Goal: Task Accomplishment & Management: Manage account settings

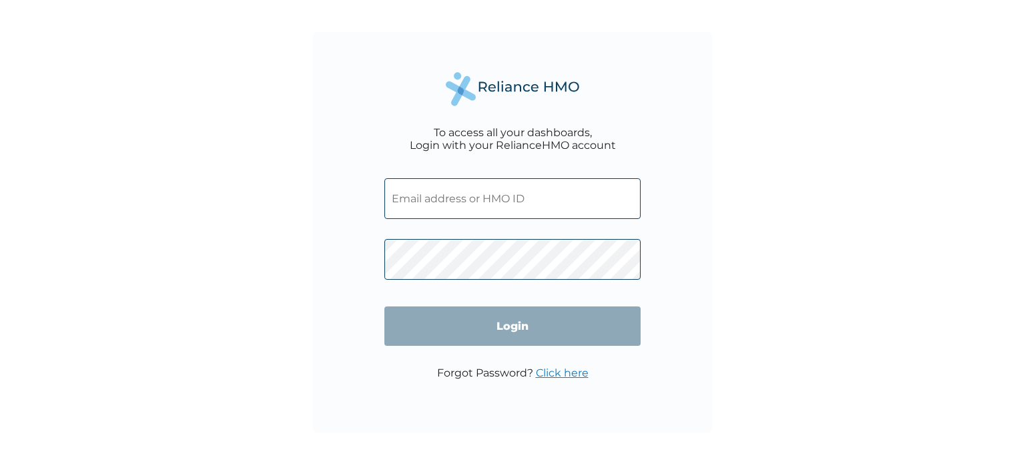
click at [533, 204] on input "text" at bounding box center [512, 198] width 256 height 41
type input "[EMAIL_ADDRESS][DOMAIN_NAME]"
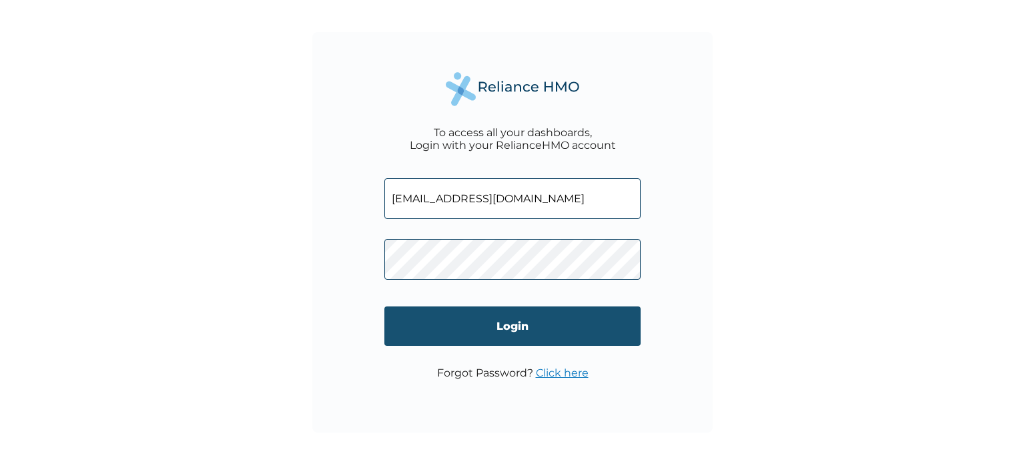
click at [504, 335] on input "Login" at bounding box center [512, 325] width 256 height 39
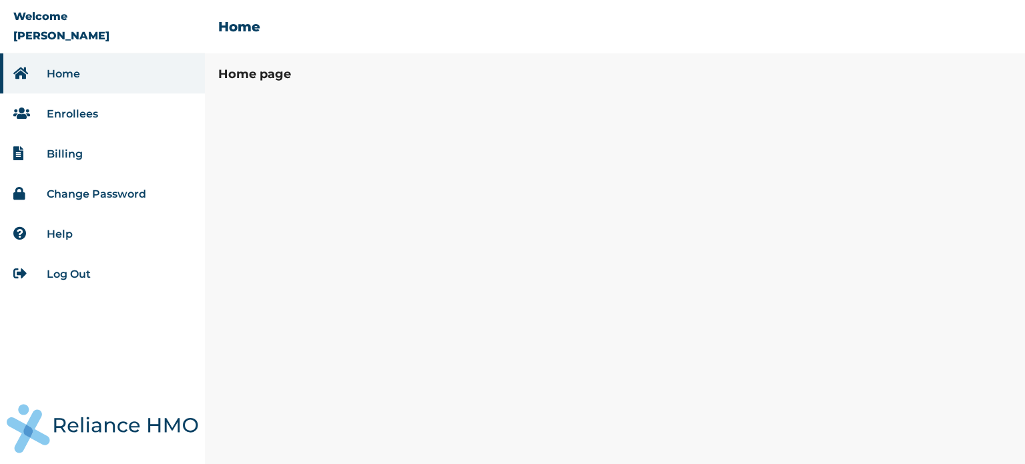
click at [75, 109] on link "Enrollees" at bounding box center [72, 113] width 51 height 13
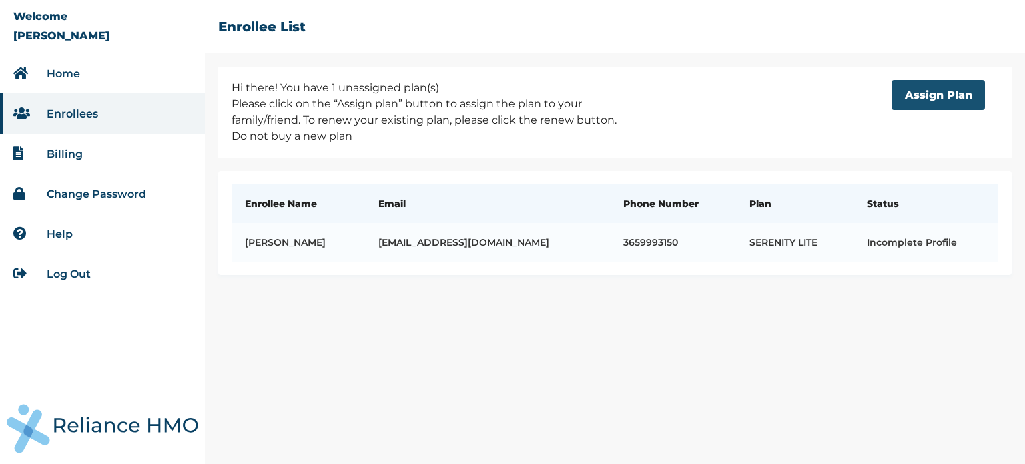
click at [924, 102] on button "Assign Plan" at bounding box center [938, 95] width 93 height 30
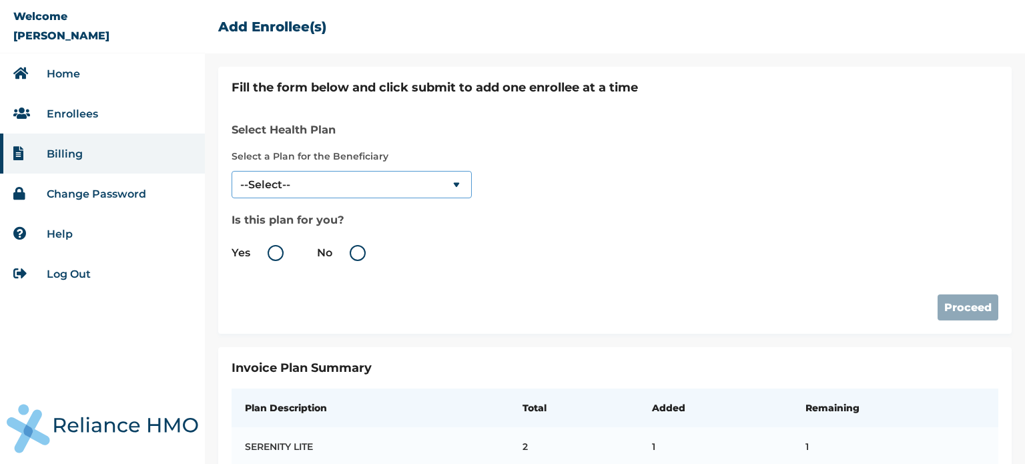
click at [459, 182] on select "--Select-- SERENITY LITE" at bounding box center [352, 184] width 240 height 27
select select "18028"
click at [232, 171] on select "--Select-- SERENITY LITE" at bounding box center [352, 184] width 240 height 27
click at [354, 250] on label "No" at bounding box center [344, 253] width 55 height 16
click at [346, 250] on input "No" at bounding box center [334, 252] width 21 height 21
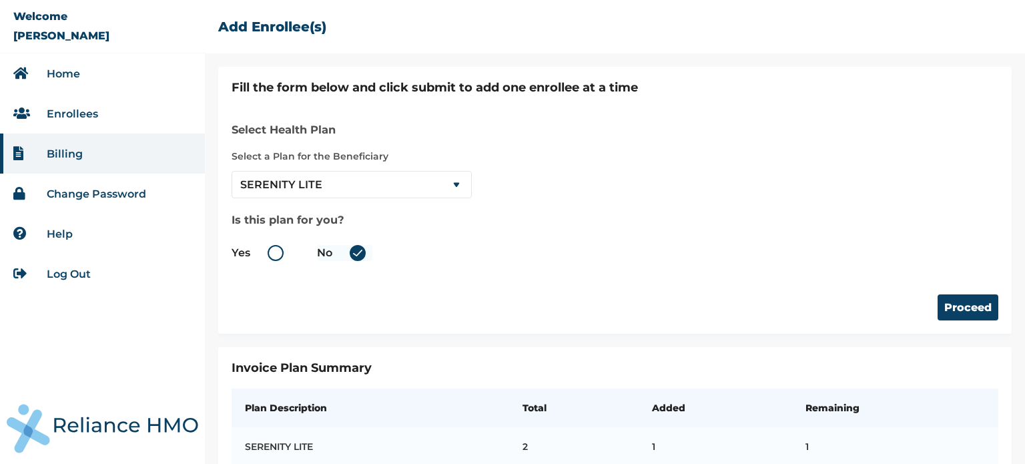
radio input "true"
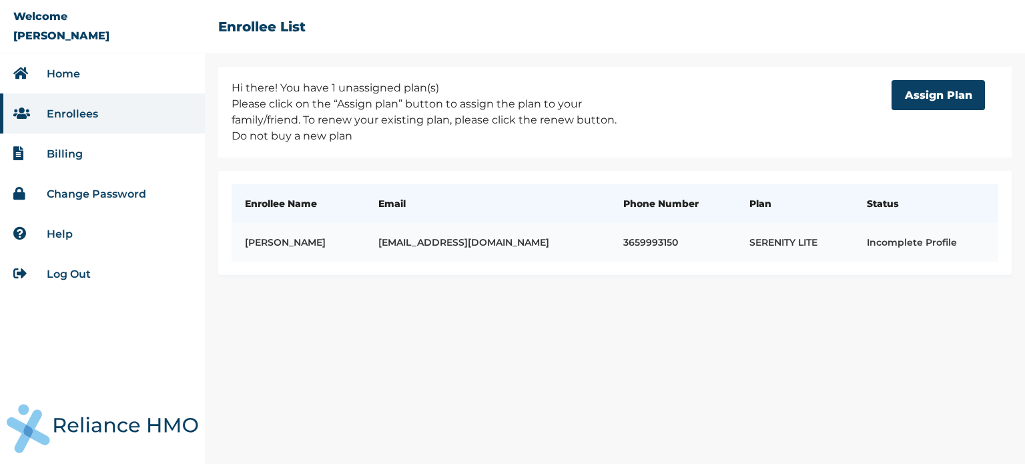
click at [892, 238] on td "Incomplete Profile" at bounding box center [925, 242] width 145 height 39
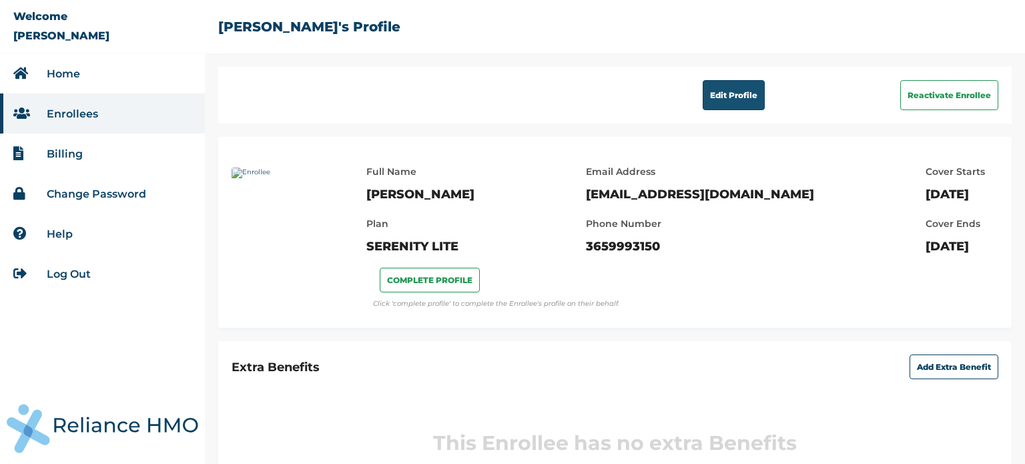
click at [713, 97] on button "Edit Profile" at bounding box center [734, 95] width 62 height 30
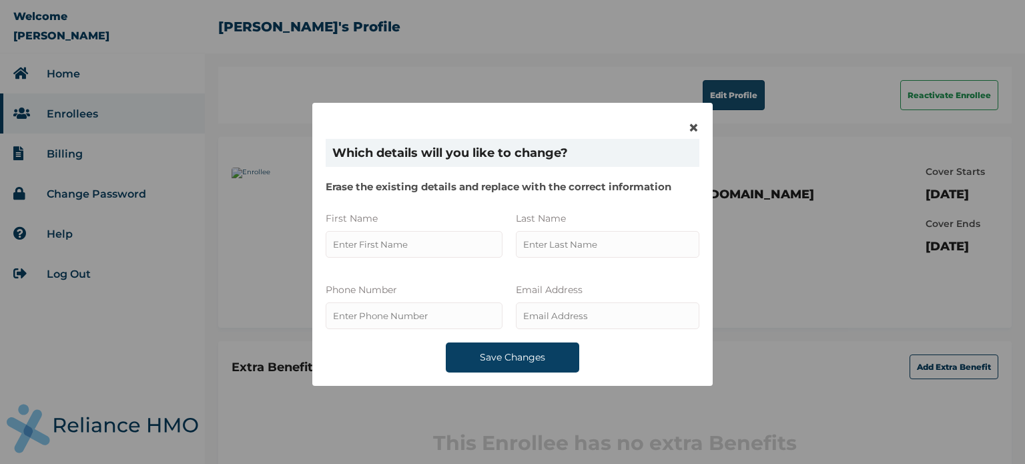
type input "[PERSON_NAME]"
type input "3659993150"
type input "Awobode"
type input "[EMAIL_ADDRESS][DOMAIN_NAME]"
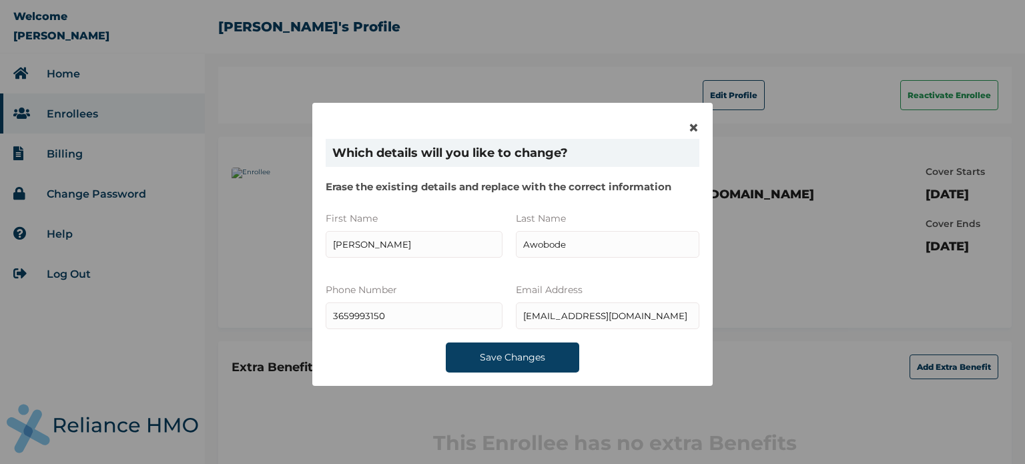
drag, startPoint x: 359, startPoint y: 244, endPoint x: 322, endPoint y: 249, distance: 37.0
click at [326, 249] on input "First Name" at bounding box center [414, 244] width 177 height 27
type input "[PERSON_NAME]"
drag, startPoint x: 388, startPoint y: 320, endPoint x: 321, endPoint y: 320, distance: 66.7
click at [326, 320] on input "phone" at bounding box center [414, 315] width 177 height 27
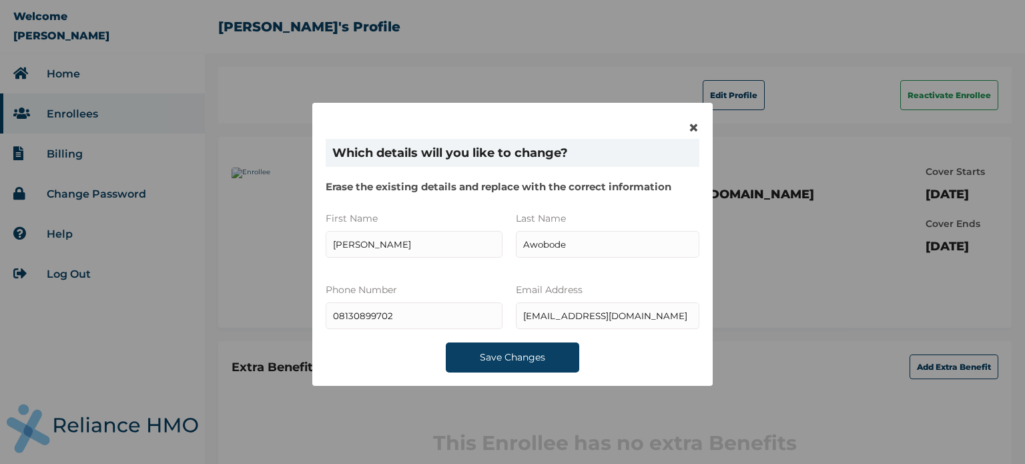
type input "08130899702"
drag, startPoint x: 630, startPoint y: 318, endPoint x: 502, endPoint y: 318, distance: 127.5
click at [502, 318] on div "First Name Phone Number Last Name Email Address [EMAIL_ADDRESS][DOMAIN_NAME]" at bounding box center [513, 271] width 374 height 116
type input "[EMAIL_ADDRESS][DOMAIN_NAME]"
click at [486, 356] on button "Save Changes" at bounding box center [512, 357] width 133 height 30
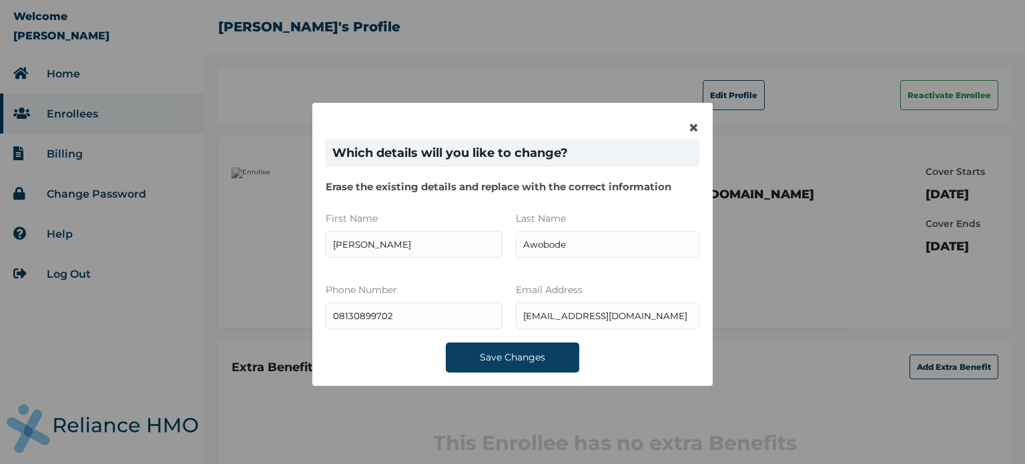
click at [494, 357] on button "Save Changes" at bounding box center [512, 357] width 133 height 30
click at [695, 126] on div "× Which details will you like to change? Erase the existing details and replace…" at bounding box center [512, 244] width 400 height 283
click at [691, 126] on span "×" at bounding box center [693, 127] width 11 height 23
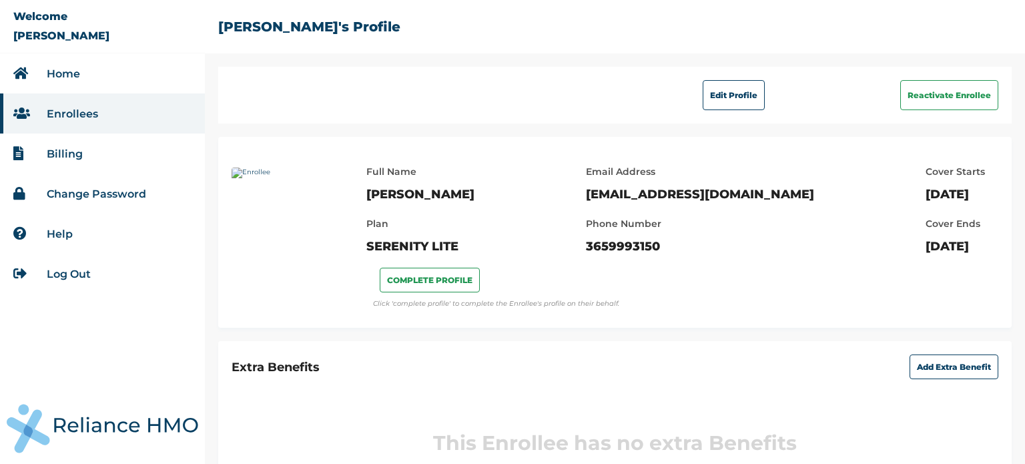
click at [119, 117] on li "Enrollees" at bounding box center [102, 113] width 205 height 40
click at [91, 111] on link "Enrollees" at bounding box center [72, 113] width 51 height 13
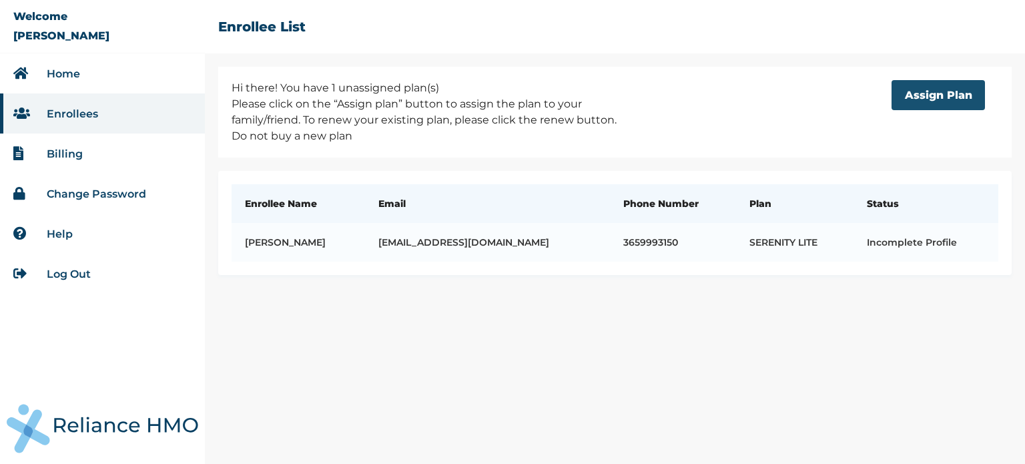
click at [941, 98] on button "Assign Plan" at bounding box center [938, 95] width 93 height 30
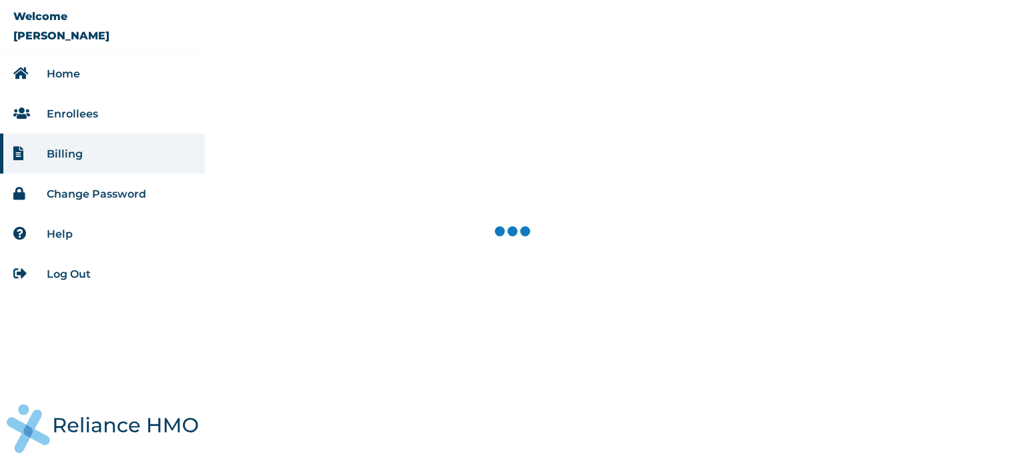
select select "18028"
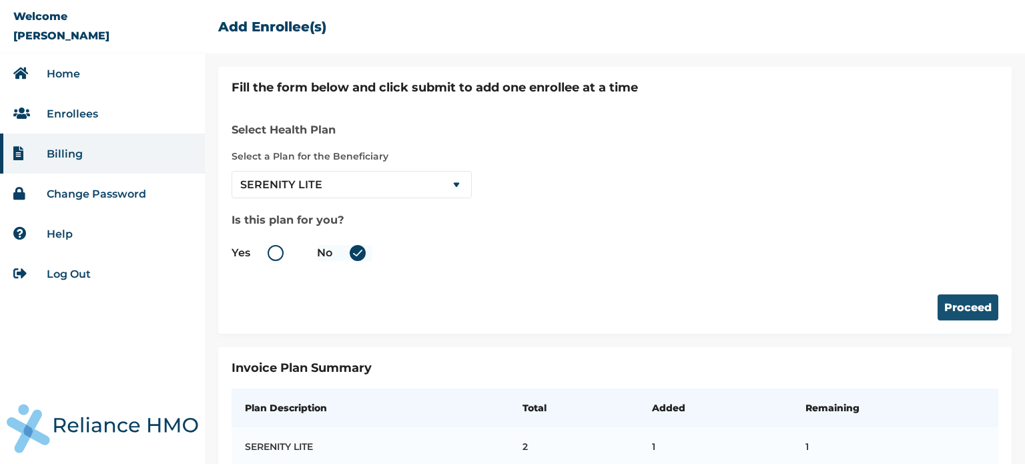
click at [956, 314] on button "Proceed" at bounding box center [968, 307] width 61 height 26
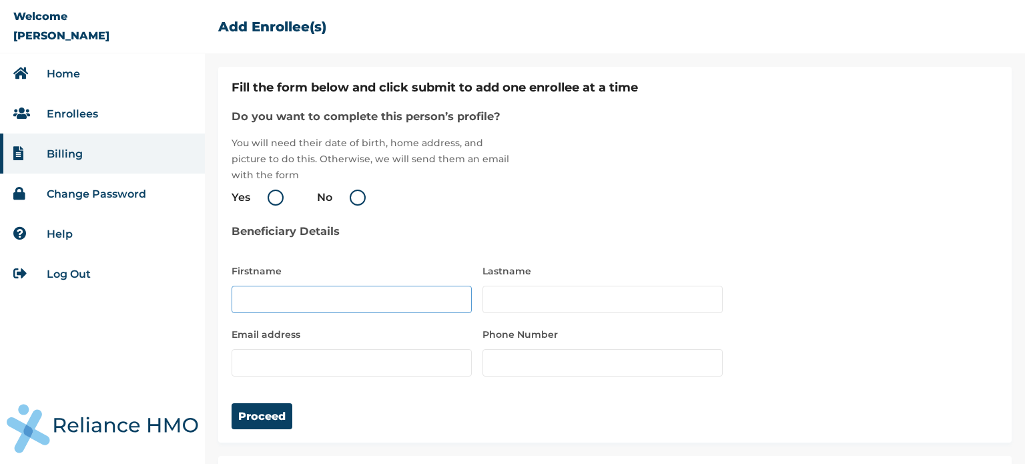
click at [316, 298] on input "text" at bounding box center [352, 299] width 240 height 27
type input "[PERSON_NAME]"
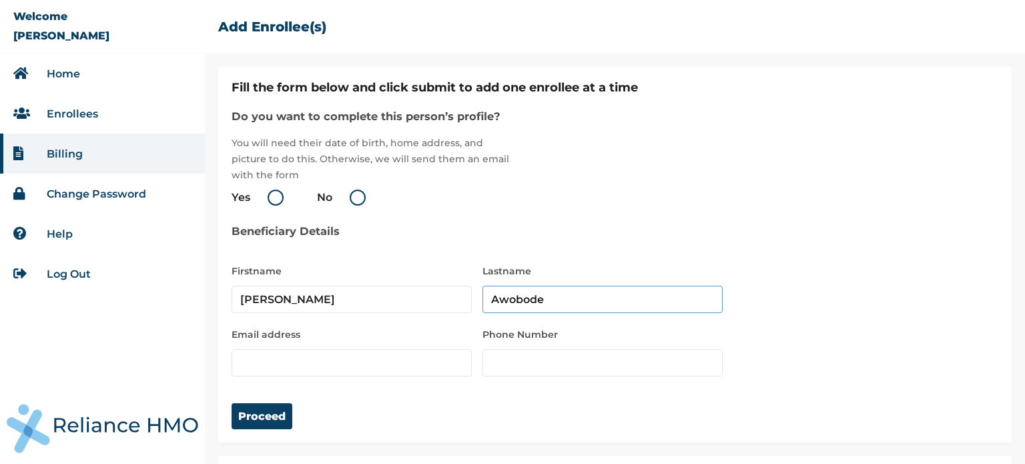
type input "Awobode"
click at [278, 358] on input "email" at bounding box center [352, 362] width 240 height 27
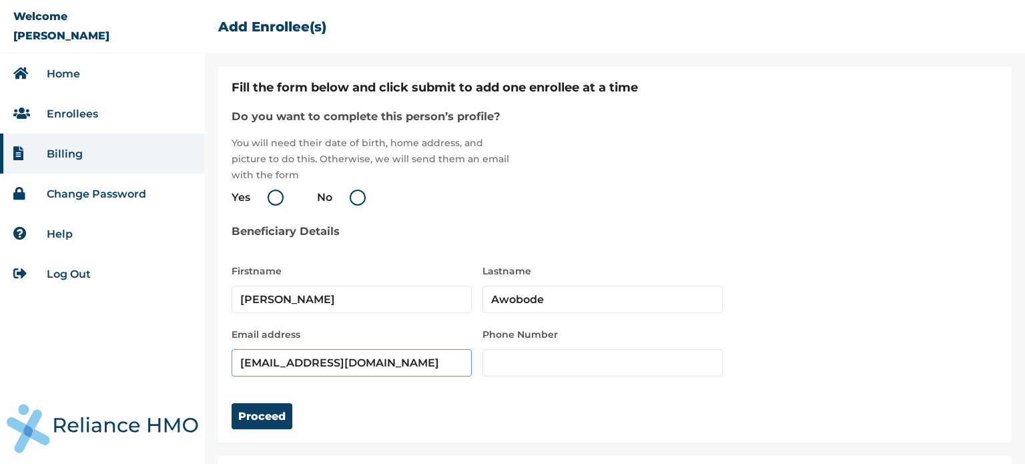
type input "[EMAIL_ADDRESS][DOMAIN_NAME]"
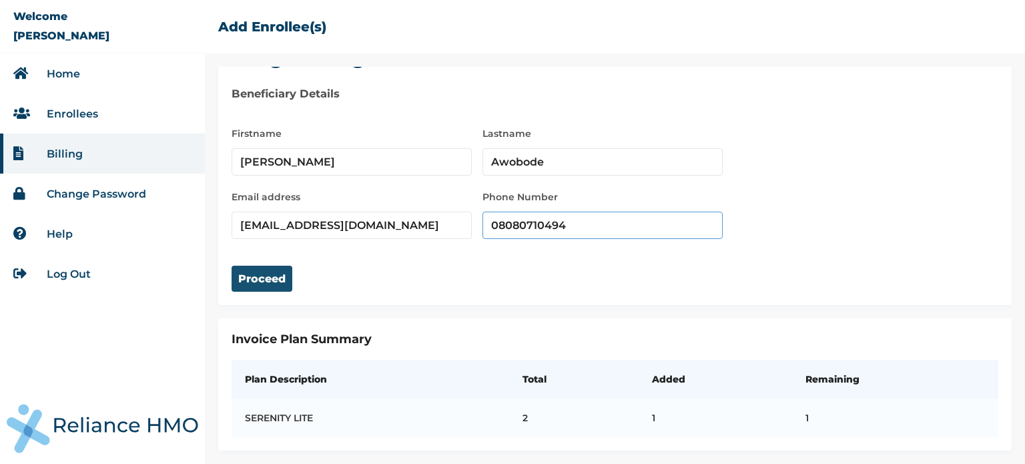
type input "08080710494"
click at [278, 266] on button "Proceed" at bounding box center [262, 279] width 61 height 26
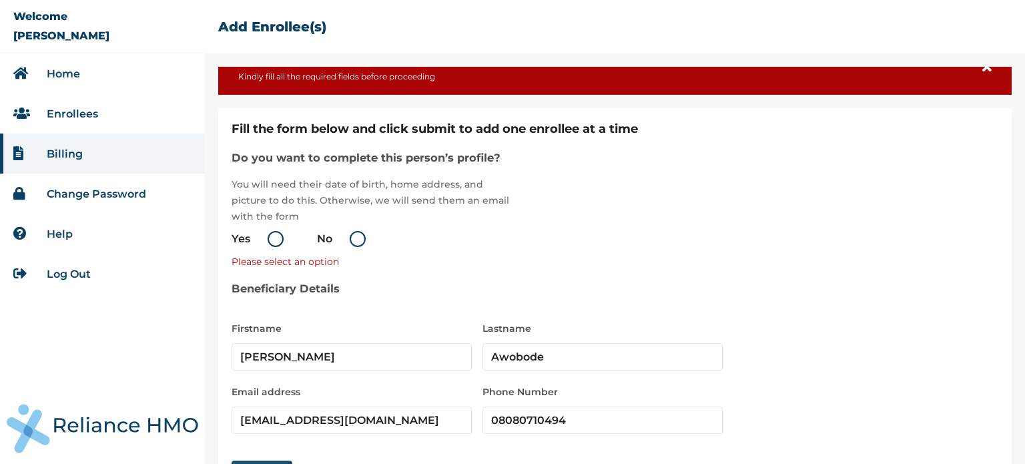
scroll to position [0, 0]
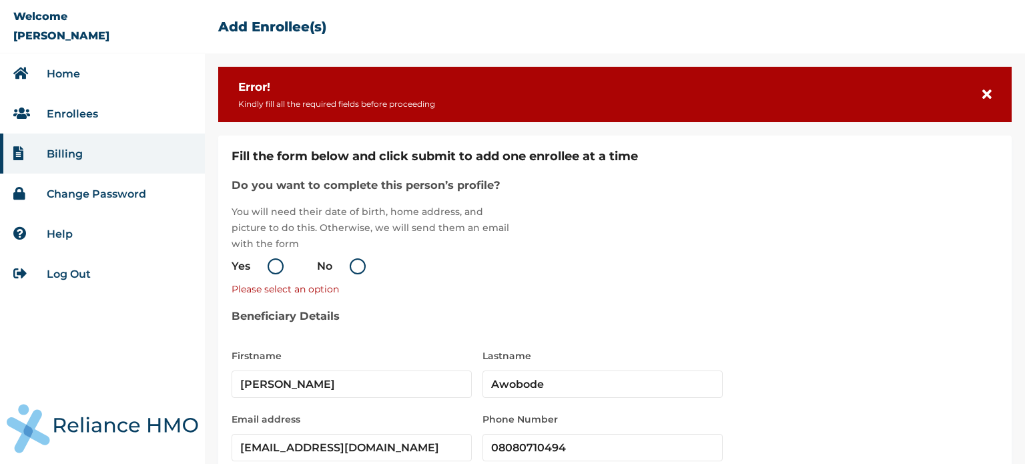
click at [277, 268] on label "Yes" at bounding box center [261, 266] width 59 height 16
click at [264, 268] on input "Yes" at bounding box center [252, 266] width 21 height 21
radio input "true"
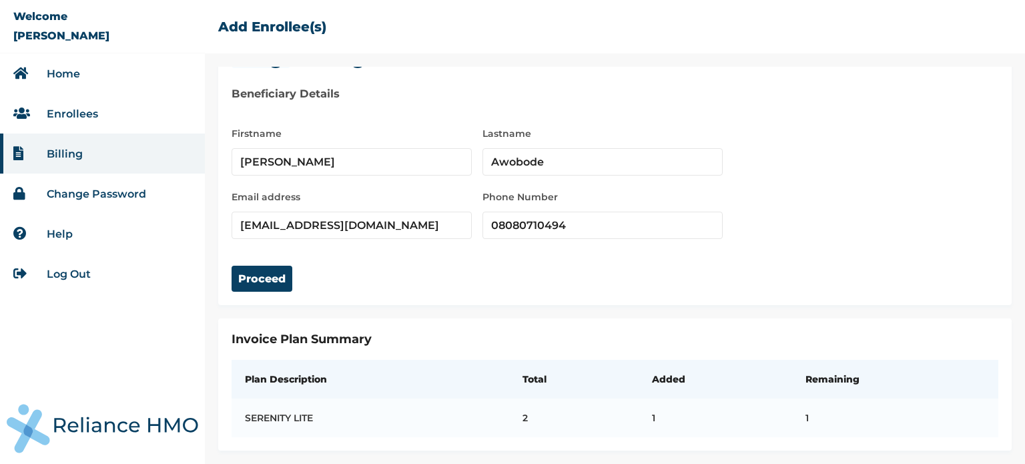
scroll to position [216, 0]
click at [275, 270] on button "Proceed" at bounding box center [262, 279] width 61 height 26
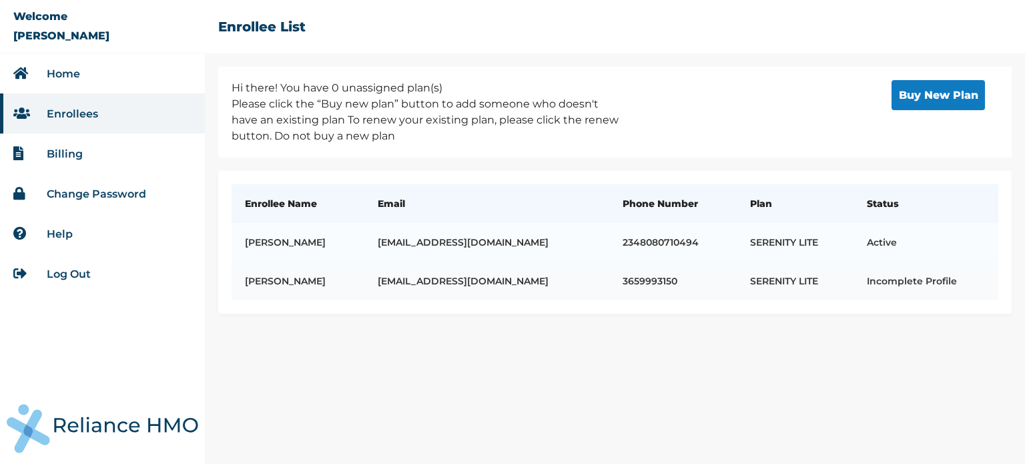
click at [320, 280] on td "[PERSON_NAME]" at bounding box center [298, 281] width 133 height 39
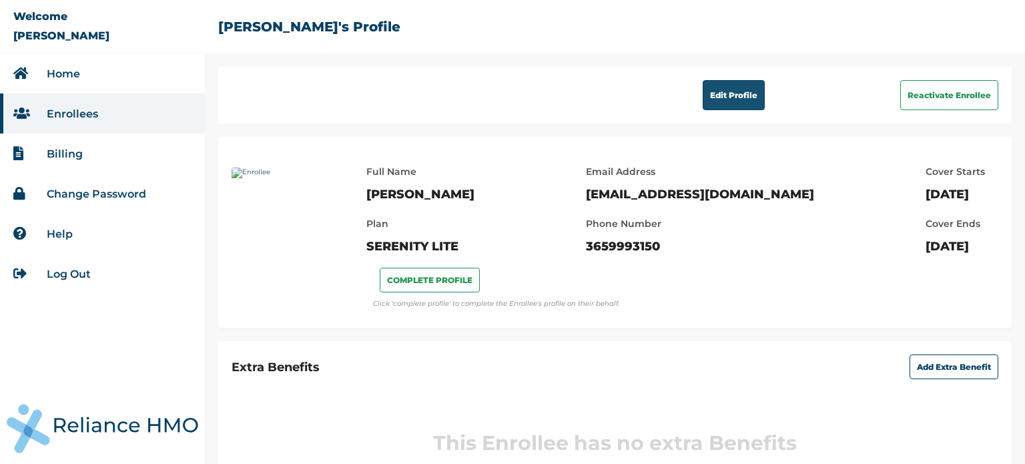
click at [719, 88] on button "Edit Profile" at bounding box center [734, 95] width 62 height 30
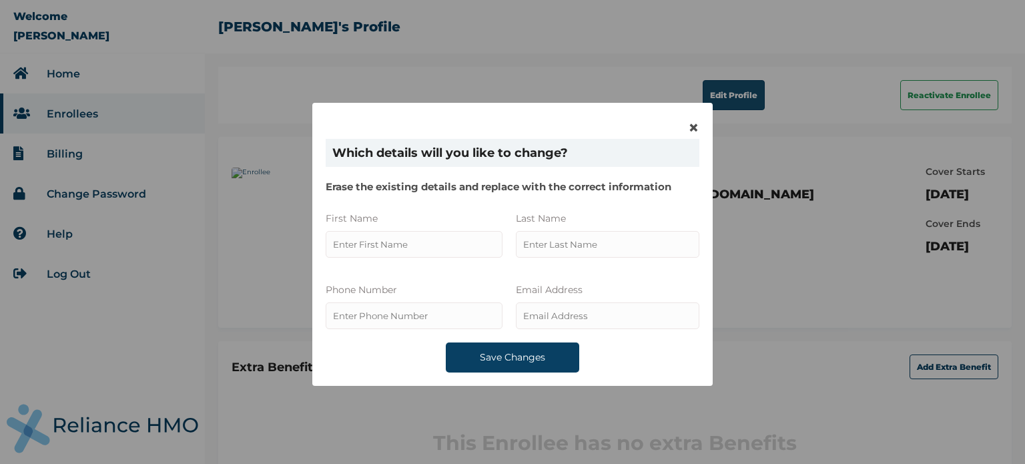
type input "[PERSON_NAME]"
type input "3659993150"
type input "Awobode"
type input "[EMAIL_ADDRESS][DOMAIN_NAME]"
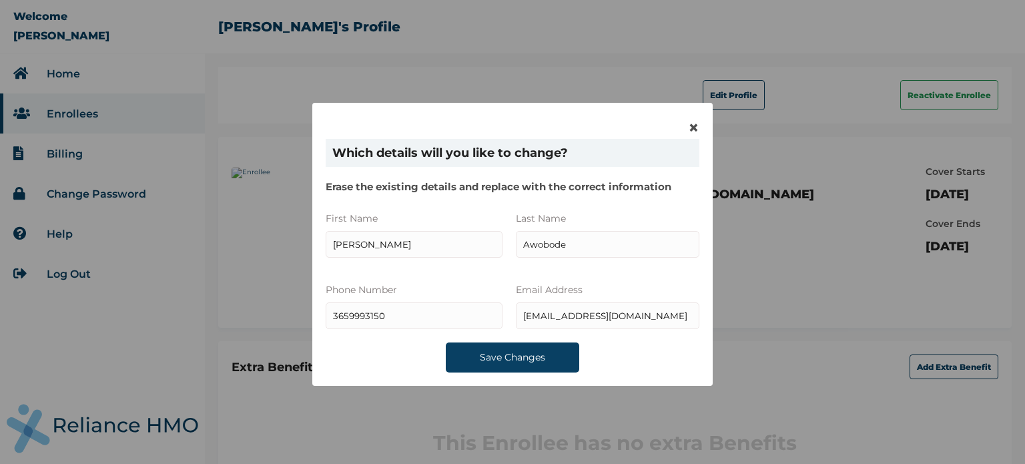
drag, startPoint x: 378, startPoint y: 240, endPoint x: 278, endPoint y: 244, distance: 100.8
click at [278, 244] on div "× Which details will you like to change? Erase the existing details and replace…" at bounding box center [512, 232] width 1025 height 464
type input "[PERSON_NAME]"
type input "08130899702"
drag, startPoint x: 627, startPoint y: 312, endPoint x: 513, endPoint y: 324, distance: 114.1
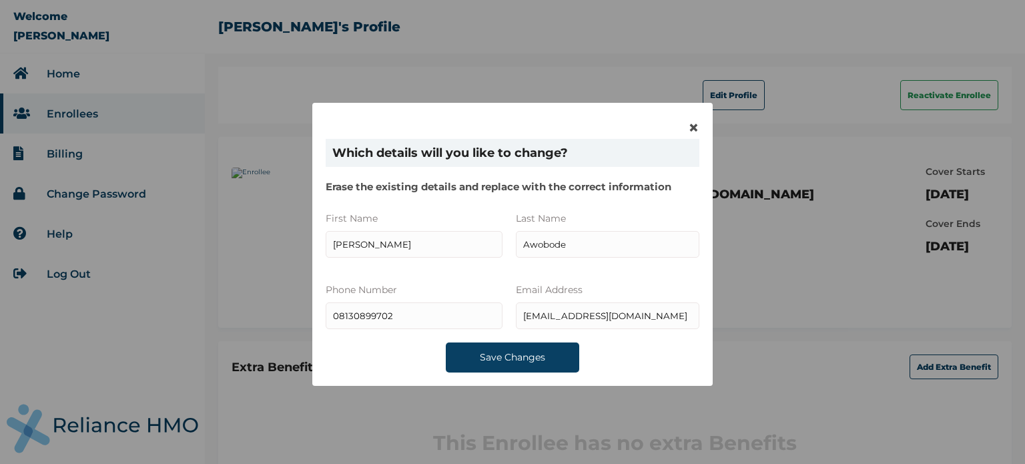
click at [516, 324] on input "[EMAIL_ADDRESS][DOMAIN_NAME]" at bounding box center [608, 315] width 184 height 27
type input "[EMAIL_ADDRESS][DOMAIN_NAME]"
click at [512, 356] on button "Save Changes" at bounding box center [512, 357] width 133 height 30
click at [689, 123] on span "×" at bounding box center [693, 127] width 11 height 23
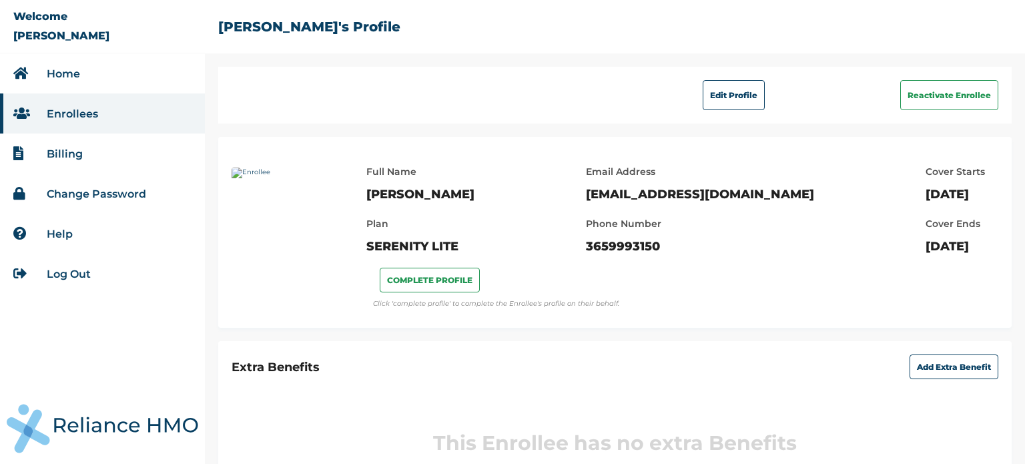
click at [81, 118] on link "Enrollees" at bounding box center [72, 113] width 51 height 13
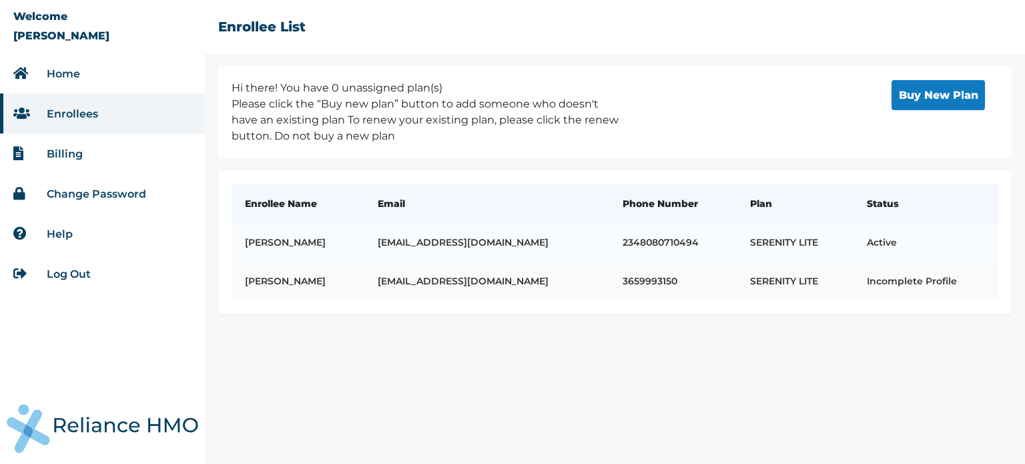
click at [330, 280] on td "[PERSON_NAME]" at bounding box center [298, 281] width 133 height 39
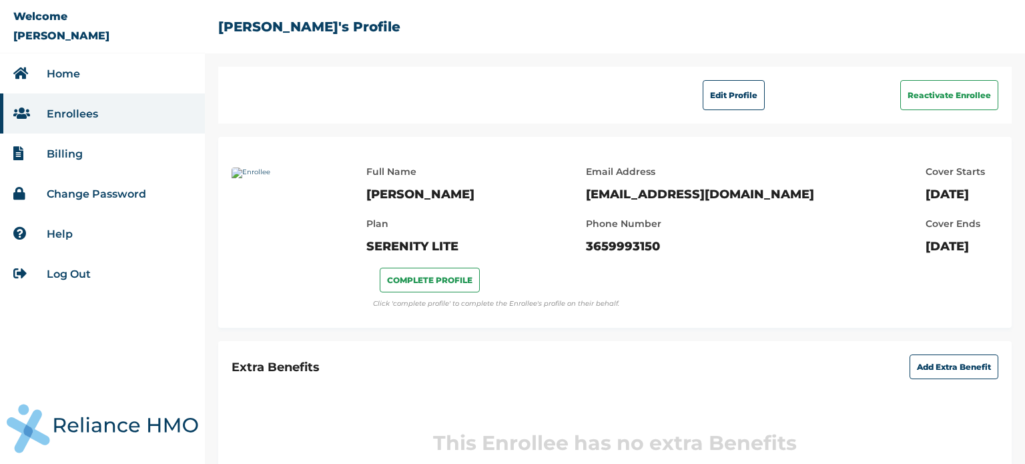
click at [93, 113] on link "Enrollees" at bounding box center [72, 113] width 51 height 13
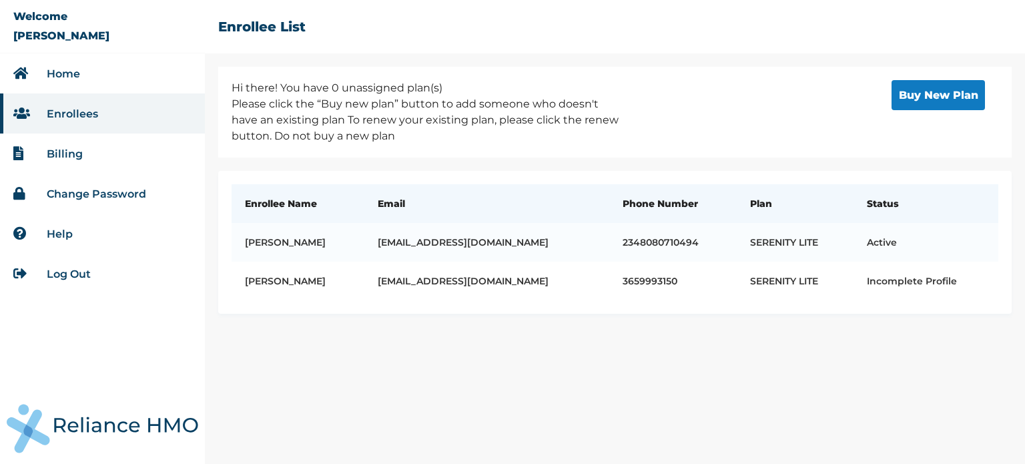
drag, startPoint x: 965, startPoint y: 336, endPoint x: 990, endPoint y: 301, distance: 43.5
click at [990, 301] on div "Hi there! You have 0 unassigned plan(s) Please click the “Buy new plan” button …" at bounding box center [615, 265] width 820 height 397
click at [306, 280] on td "[PERSON_NAME]" at bounding box center [298, 281] width 133 height 39
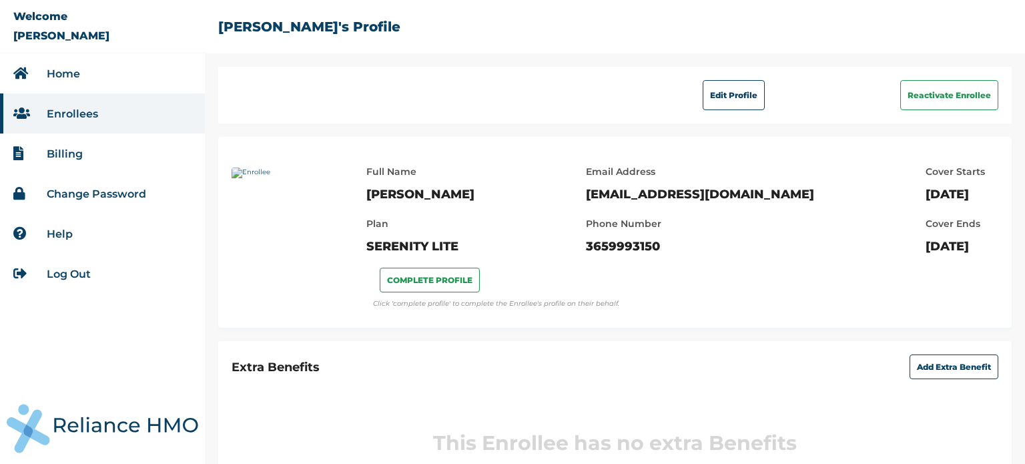
click at [234, 174] on img at bounding box center [292, 240] width 121 height 147
